Goal: Information Seeking & Learning: Find specific fact

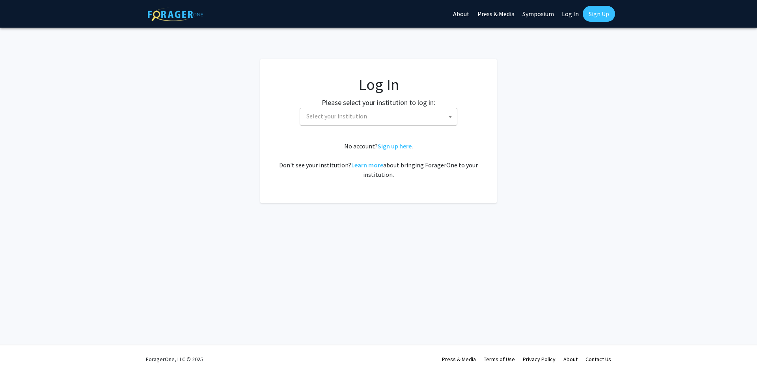
click at [422, 122] on span "Select your institution" at bounding box center [380, 116] width 154 height 16
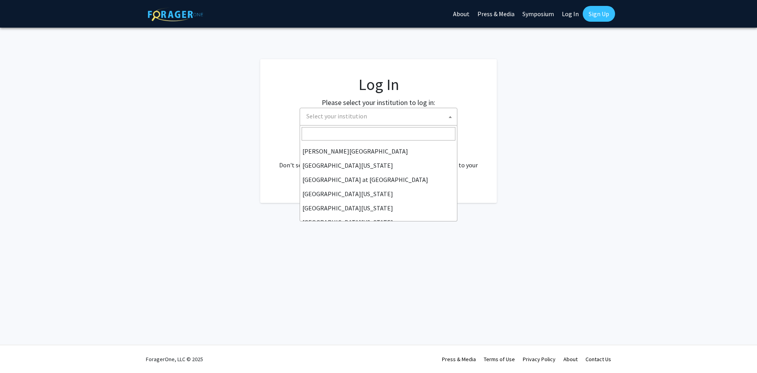
scroll to position [276, 0]
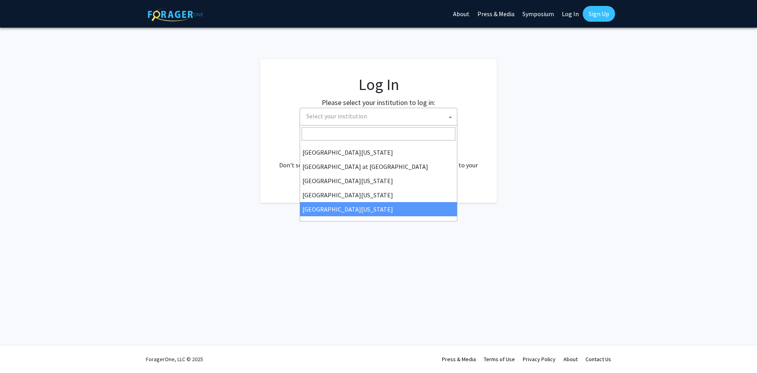
select select "33"
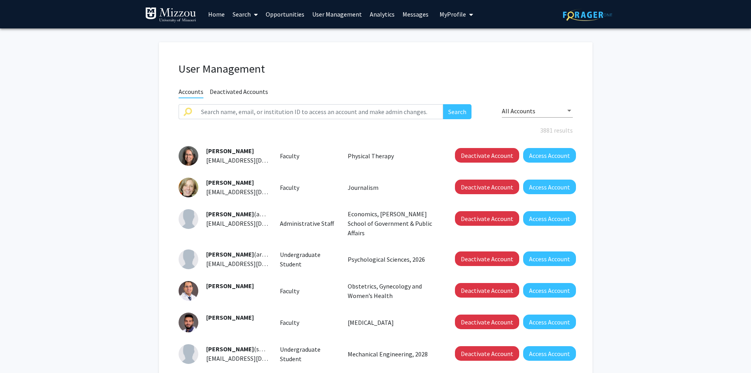
click at [446, 13] on span "My Profile" at bounding box center [453, 14] width 26 height 8
click at [390, 115] on input "text" at bounding box center [319, 111] width 247 height 15
type input "truman"
click at [443, 104] on button "Search" at bounding box center [457, 111] width 28 height 15
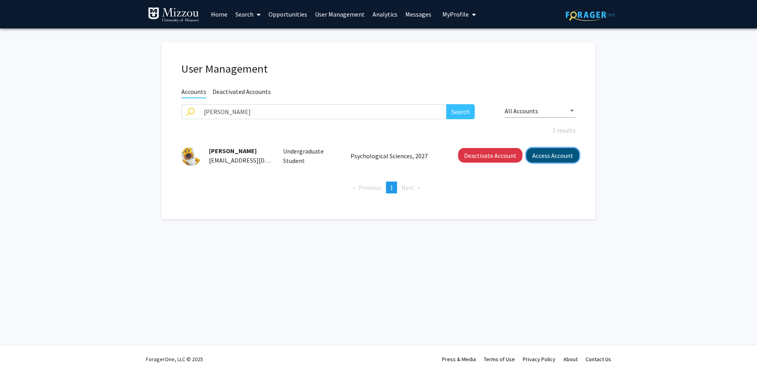
click at [542, 156] on button "Access Account" at bounding box center [552, 155] width 53 height 15
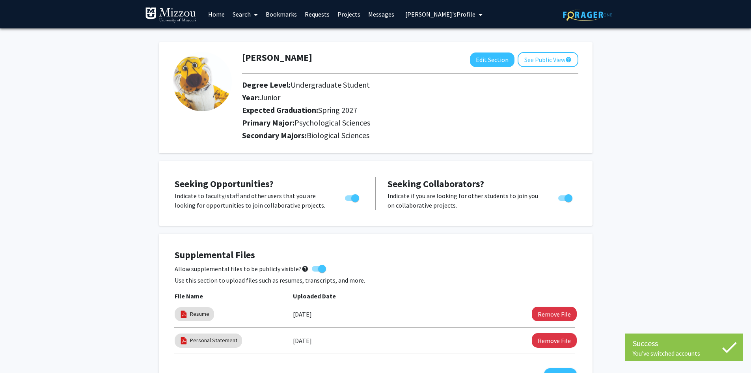
click at [243, 15] on link "Search" at bounding box center [245, 14] width 33 height 28
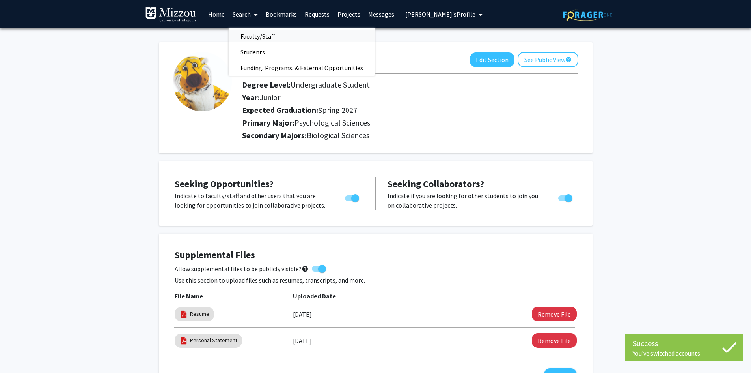
click at [254, 35] on span "Faculty/Staff" at bounding box center [258, 36] width 58 height 16
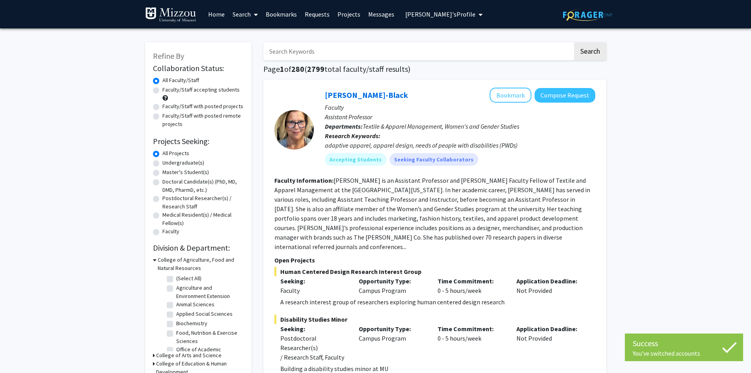
click at [285, 51] on input "Search Keywords" at bounding box center [417, 51] width 309 height 18
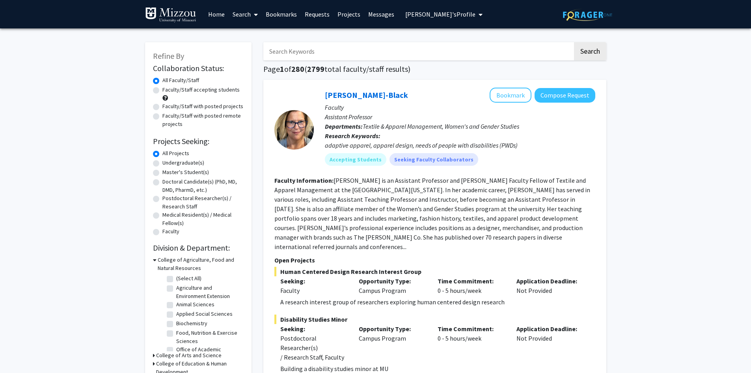
click at [283, 52] on input "Search Keywords" at bounding box center [417, 51] width 309 height 18
type input "ganley"
click at [574, 42] on button "Search" at bounding box center [590, 51] width 32 height 18
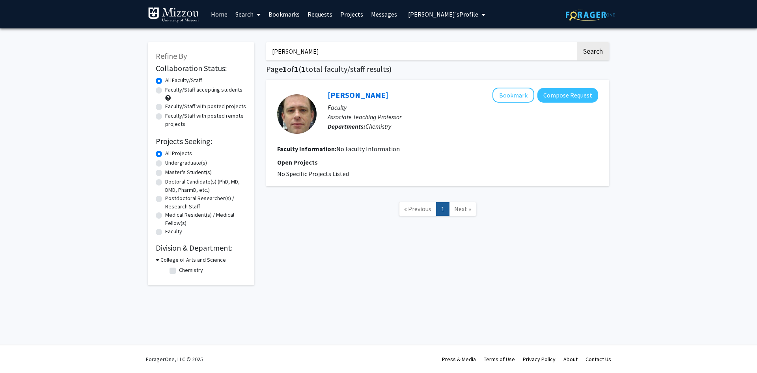
click at [292, 53] on input "ganley" at bounding box center [420, 51] width 309 height 18
type input "ufuktepe"
click at [577, 42] on button "Search" at bounding box center [593, 51] width 32 height 18
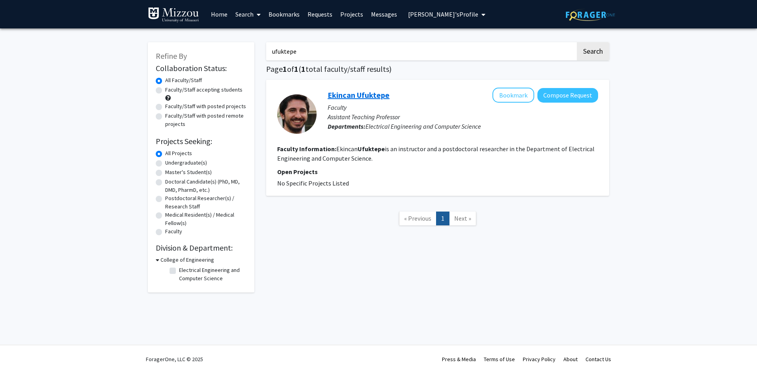
click at [365, 97] on link "Ekincan Ufuktepe" at bounding box center [359, 95] width 62 height 10
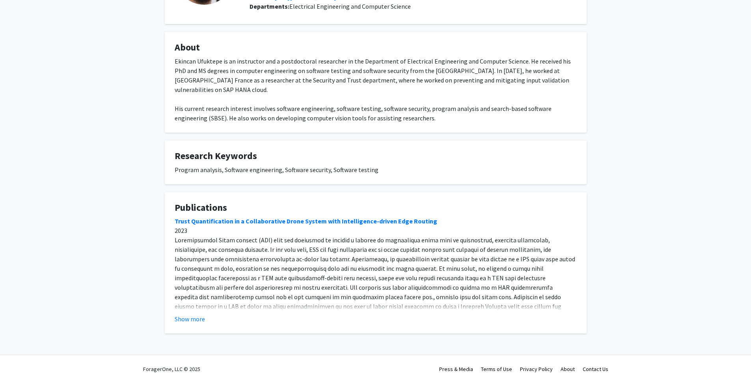
scroll to position [108, 0]
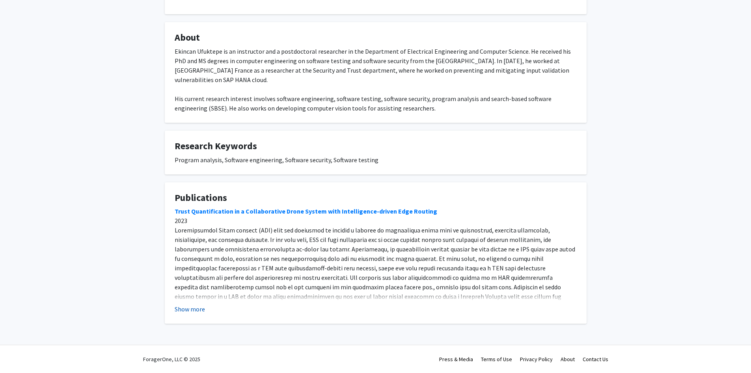
click at [194, 308] on button "Show more" at bounding box center [190, 308] width 30 height 9
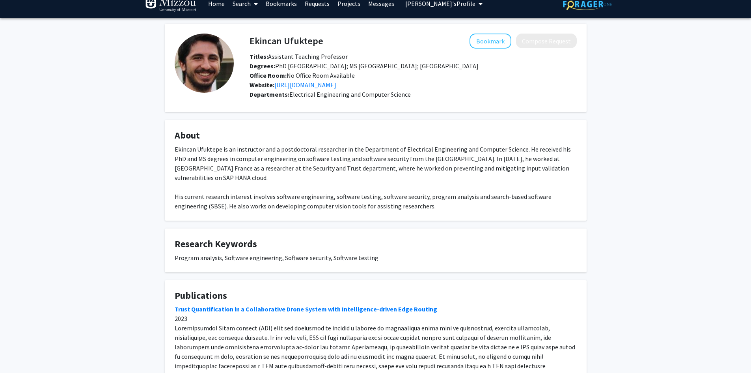
scroll to position [0, 0]
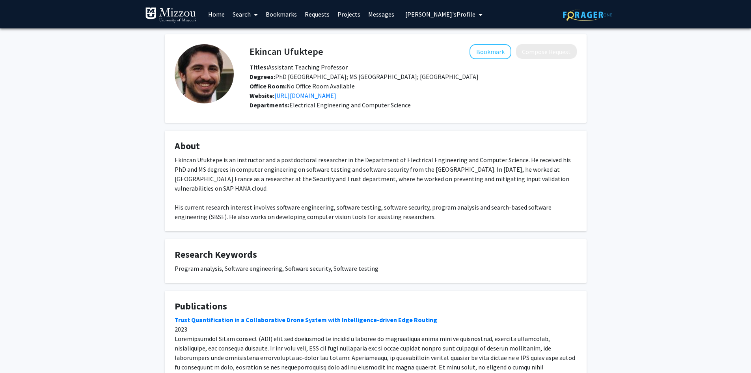
click at [244, 12] on link "Search" at bounding box center [245, 14] width 33 height 28
click at [248, 36] on span "Faculty/Staff" at bounding box center [258, 36] width 58 height 16
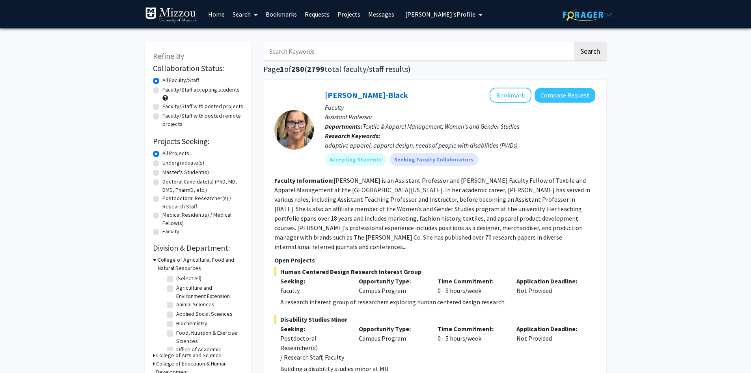
click at [299, 53] on input "Search Keywords" at bounding box center [417, 51] width 309 height 18
click at [295, 51] on input "Search Keywords" at bounding box center [417, 51] width 309 height 18
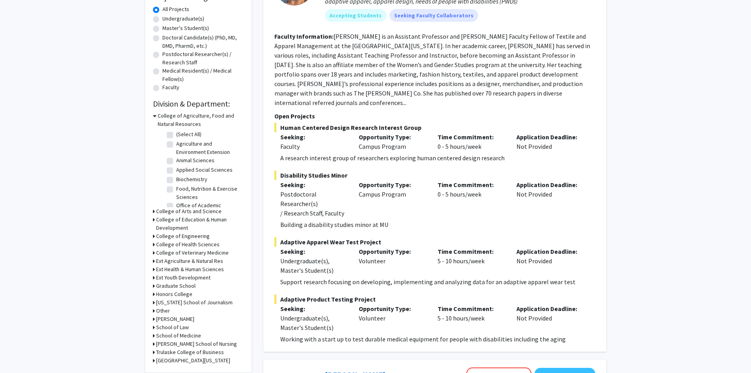
scroll to position [158, 0]
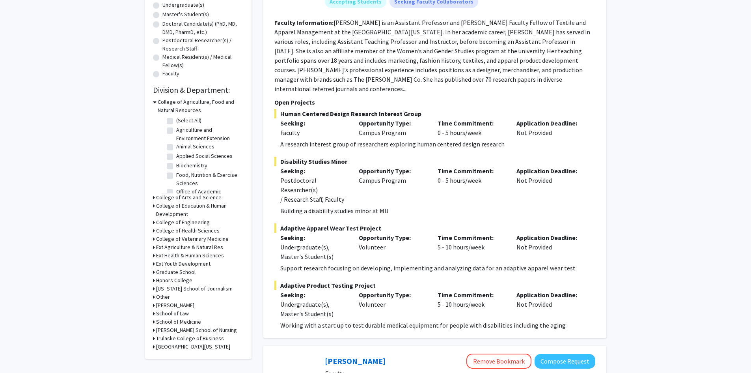
click at [194, 223] on h3 "College of Engineering" at bounding box center [183, 222] width 54 height 8
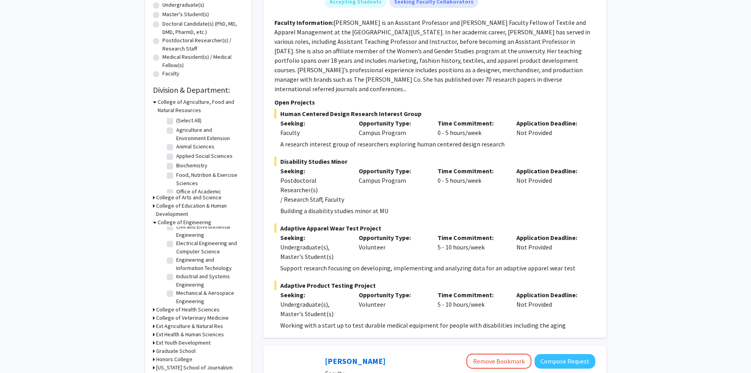
scroll to position [34, 0]
